Goal: Task Accomplishment & Management: Use online tool/utility

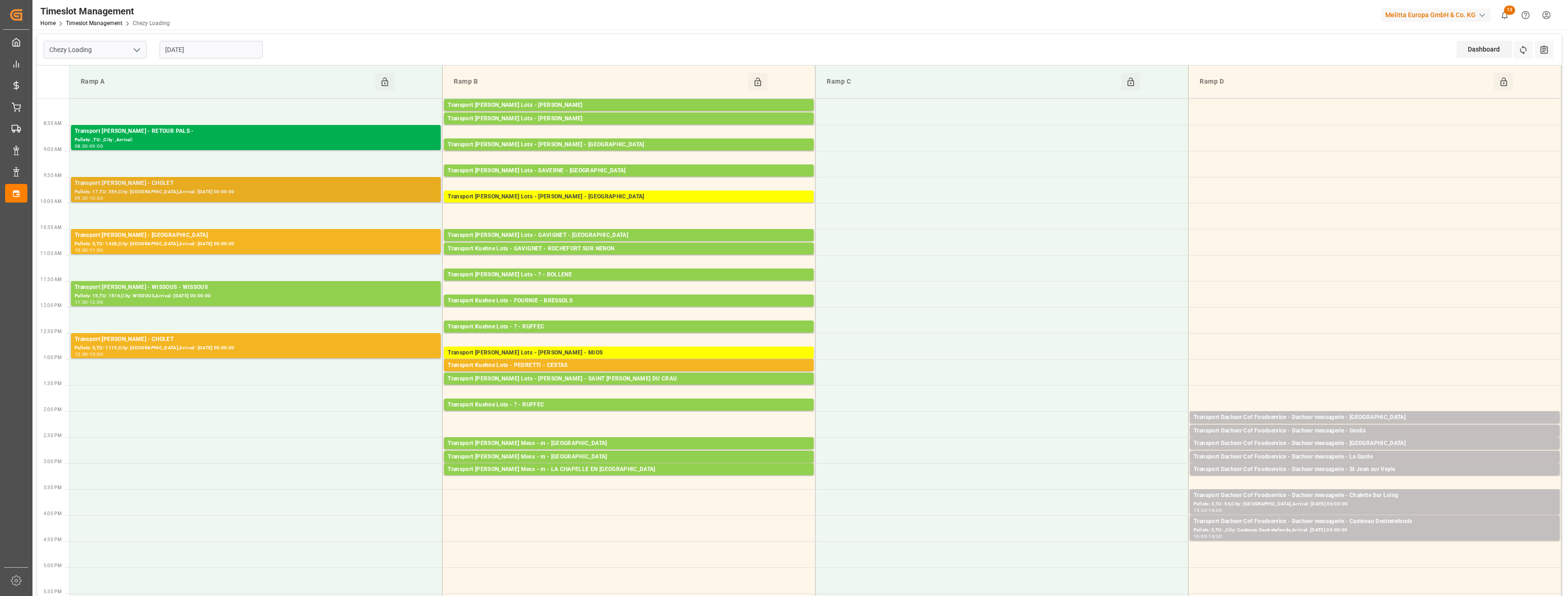
click at [269, 194] on div "Pallets: 17,TU: 354,City: [GEOGRAPHIC_DATA],Arrival: [DATE] 00:00:00" at bounding box center [256, 192] width 363 height 8
click at [261, 241] on div "Pallets: 5,TU: 1438,City: [GEOGRAPHIC_DATA],Arrival: [DATE] 00:00:00" at bounding box center [256, 244] width 363 height 8
click at [282, 340] on div "Transport [PERSON_NAME] - CHOLET" at bounding box center [256, 339] width 363 height 9
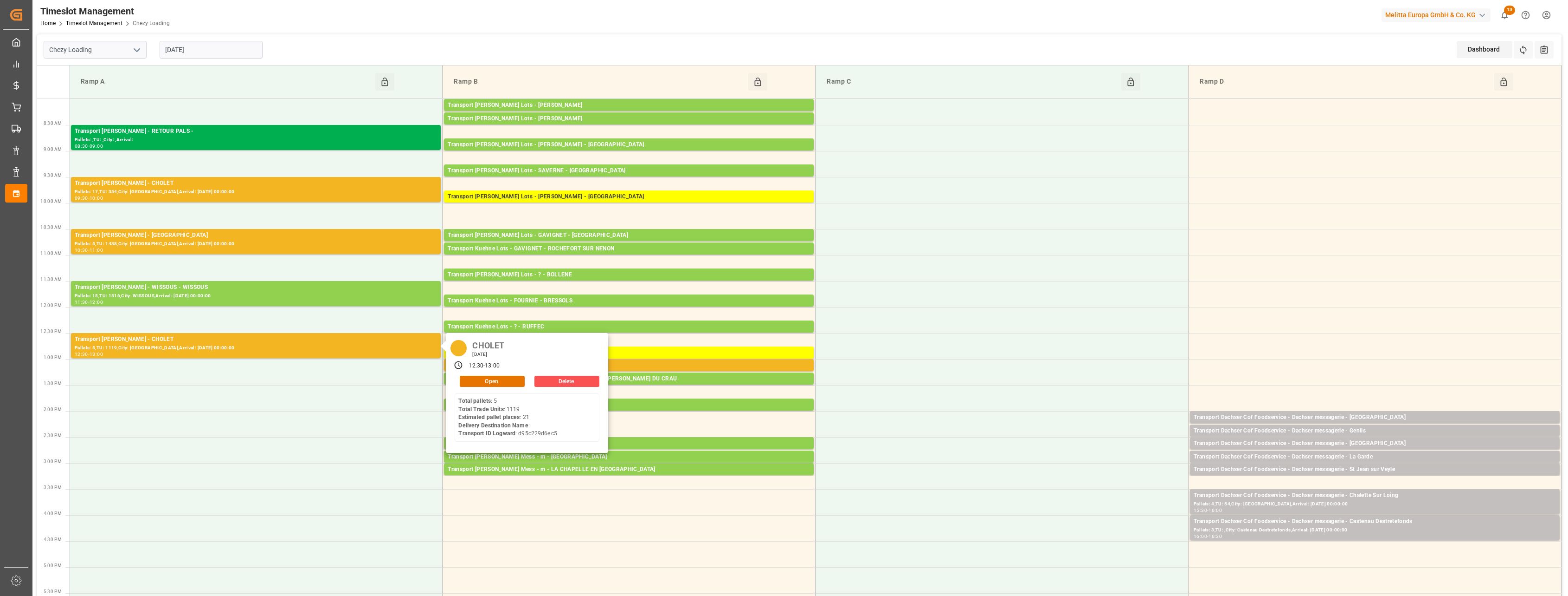
click at [217, 49] on input "[DATE]" at bounding box center [211, 49] width 103 height 18
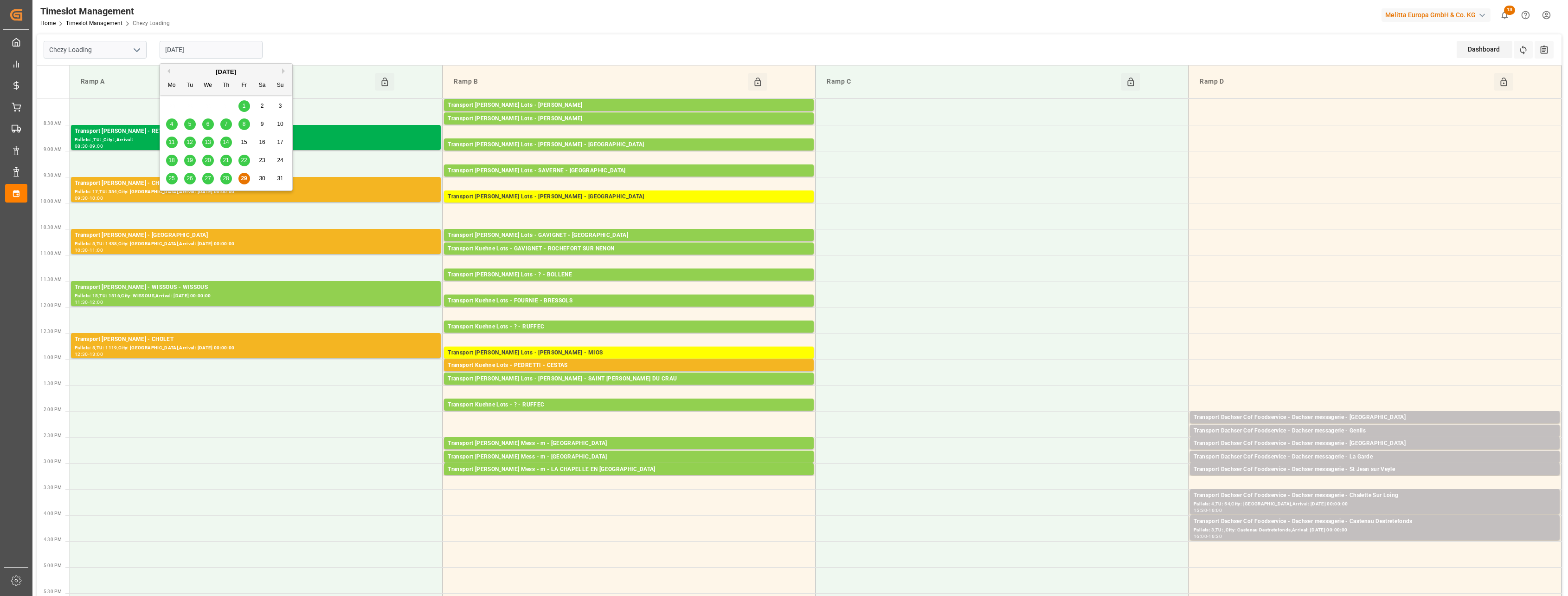
click at [283, 73] on button "Next Month" at bounding box center [285, 70] width 5 height 5
click at [174, 104] on div "1" at bounding box center [172, 106] width 11 height 11
type input "[DATE]"
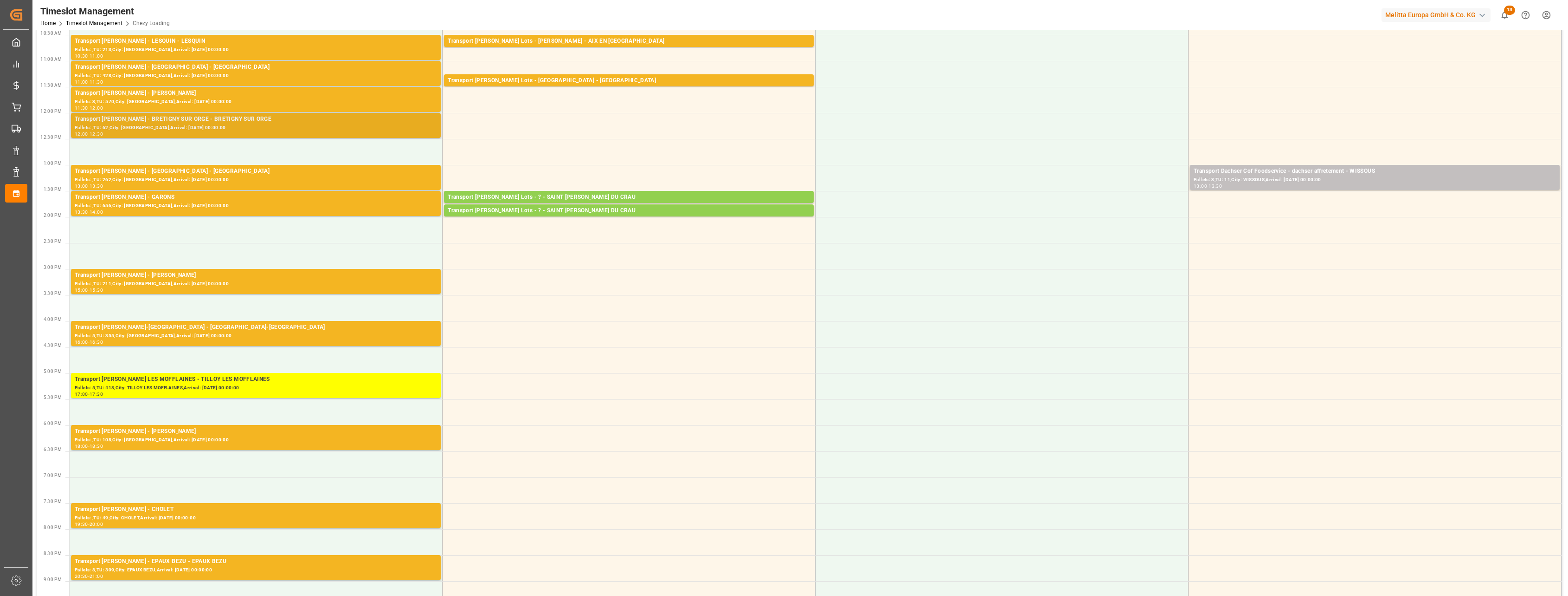
scroll to position [174, 0]
